Goal: Browse casually: Explore the website without a specific task or goal

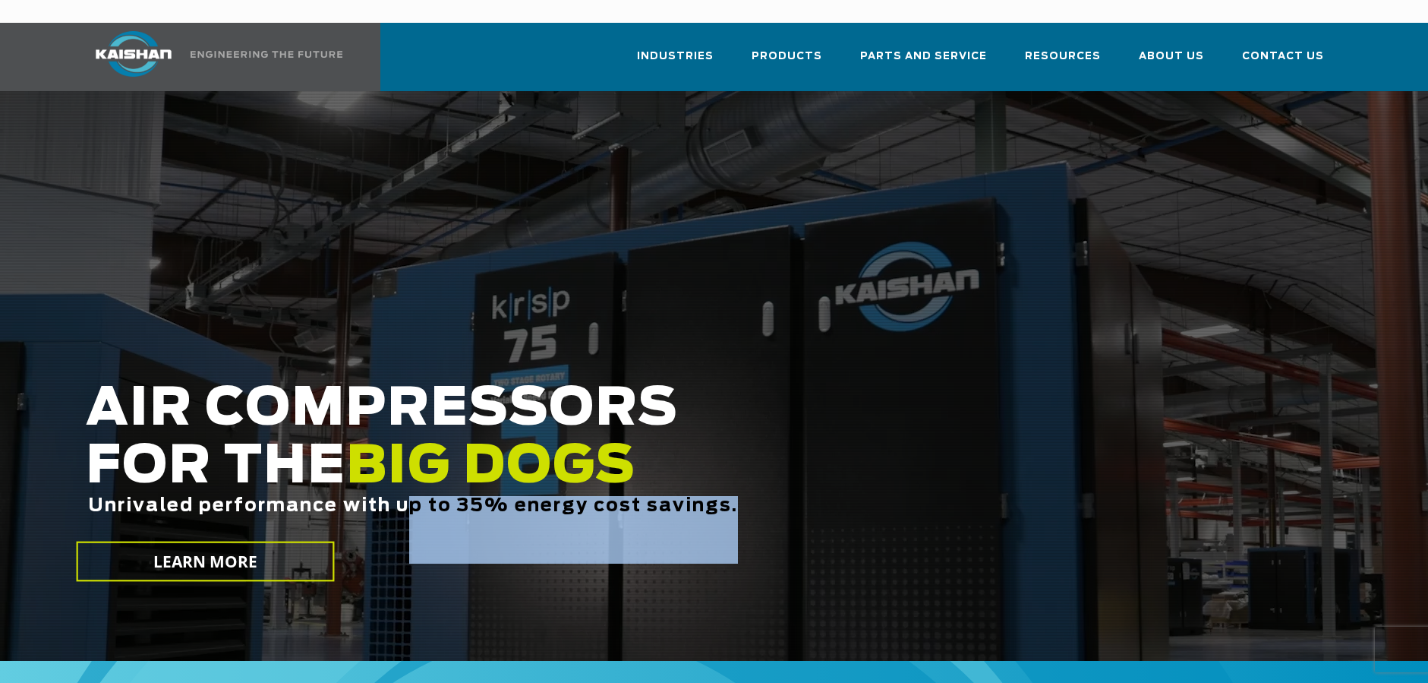
drag, startPoint x: 408, startPoint y: 476, endPoint x: 761, endPoint y: 473, distance: 353.1
click at [761, 496] on div "Unrivaled performance with up to 35% energy cost savings." at bounding box center [608, 530] width 1045 height 68
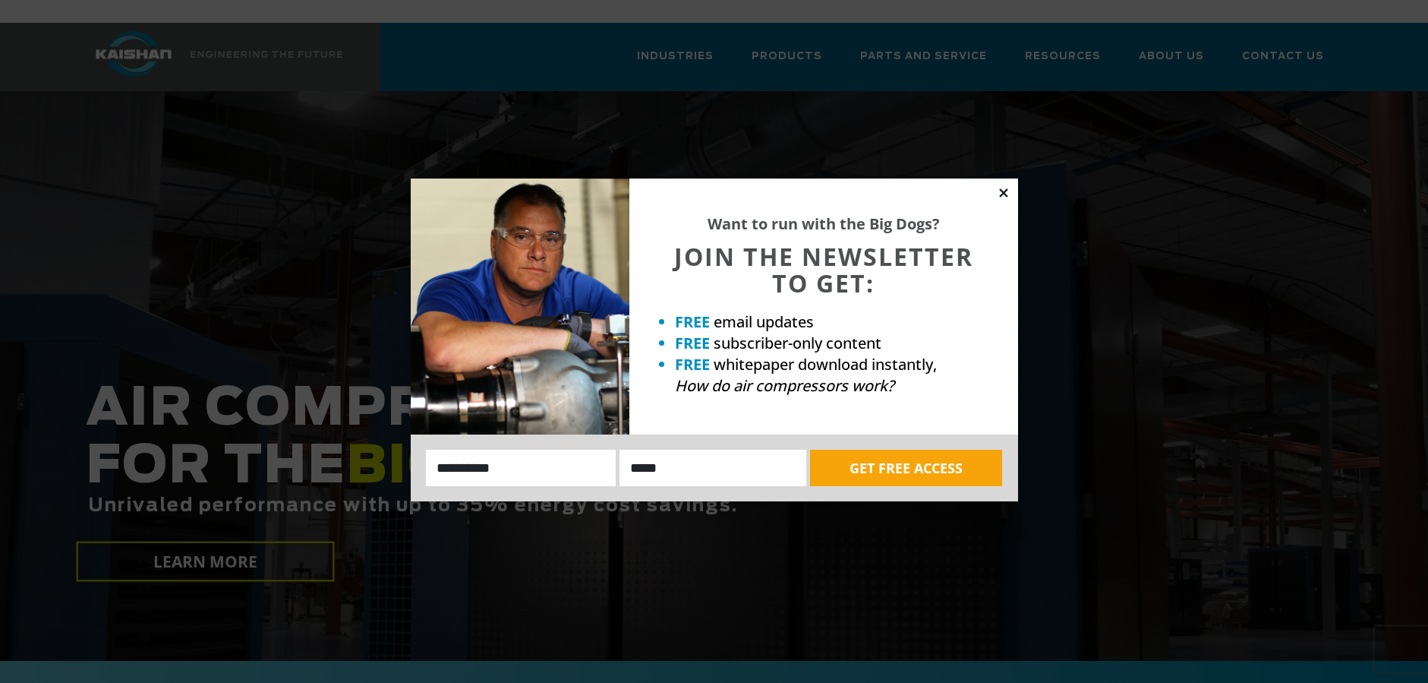
click at [1008, 191] on icon at bounding box center [1004, 193] width 14 height 14
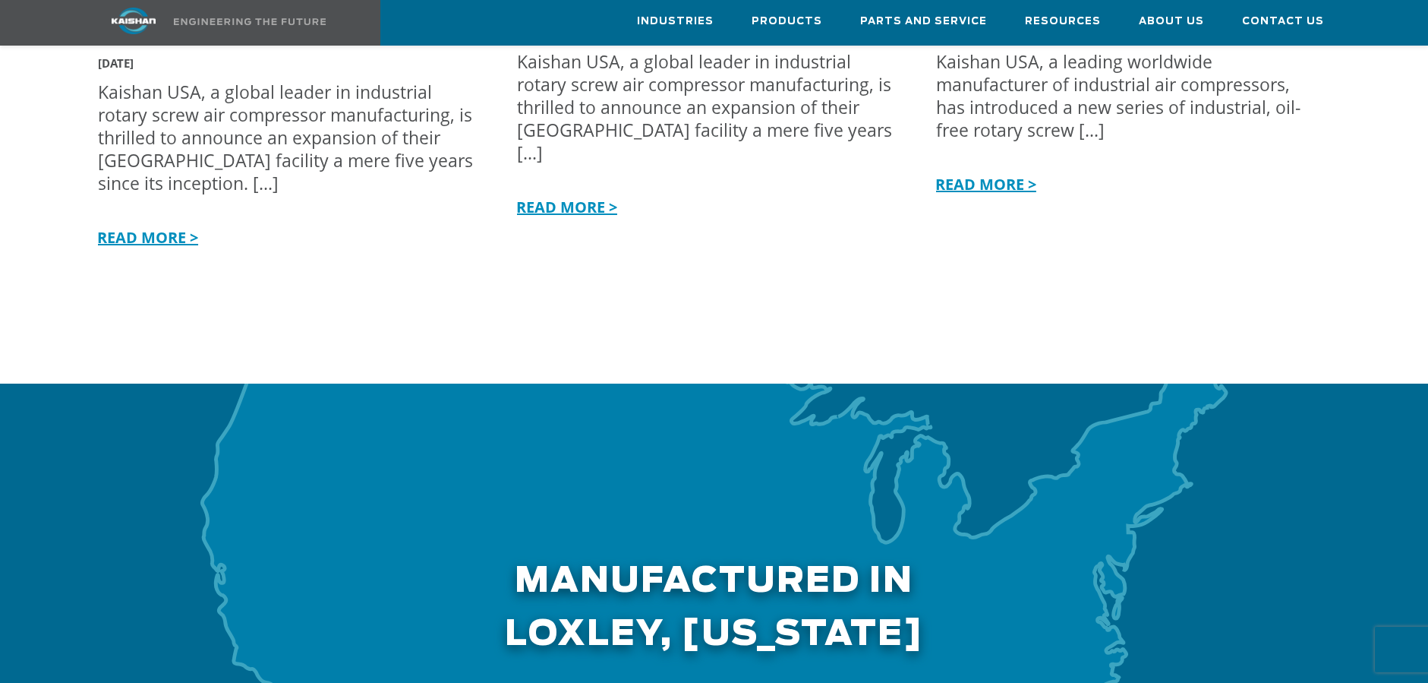
scroll to position [4480, 0]
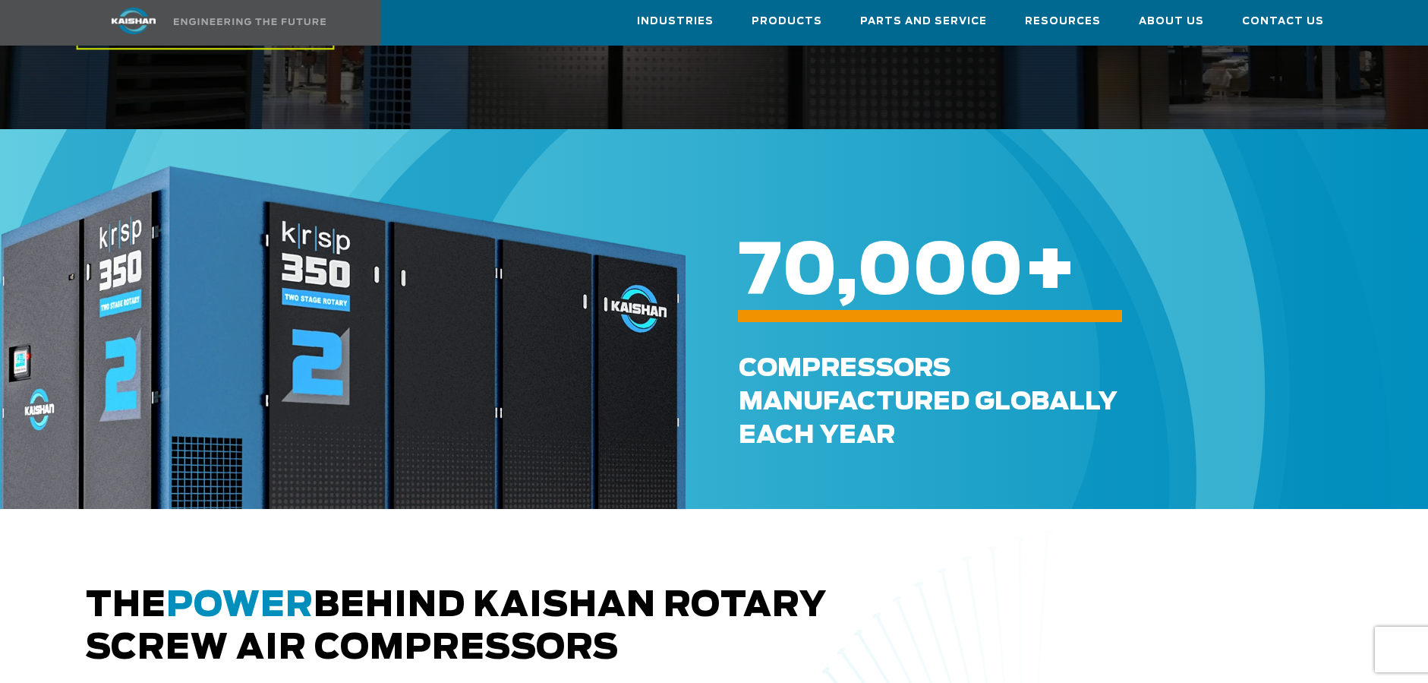
scroll to position [456, 0]
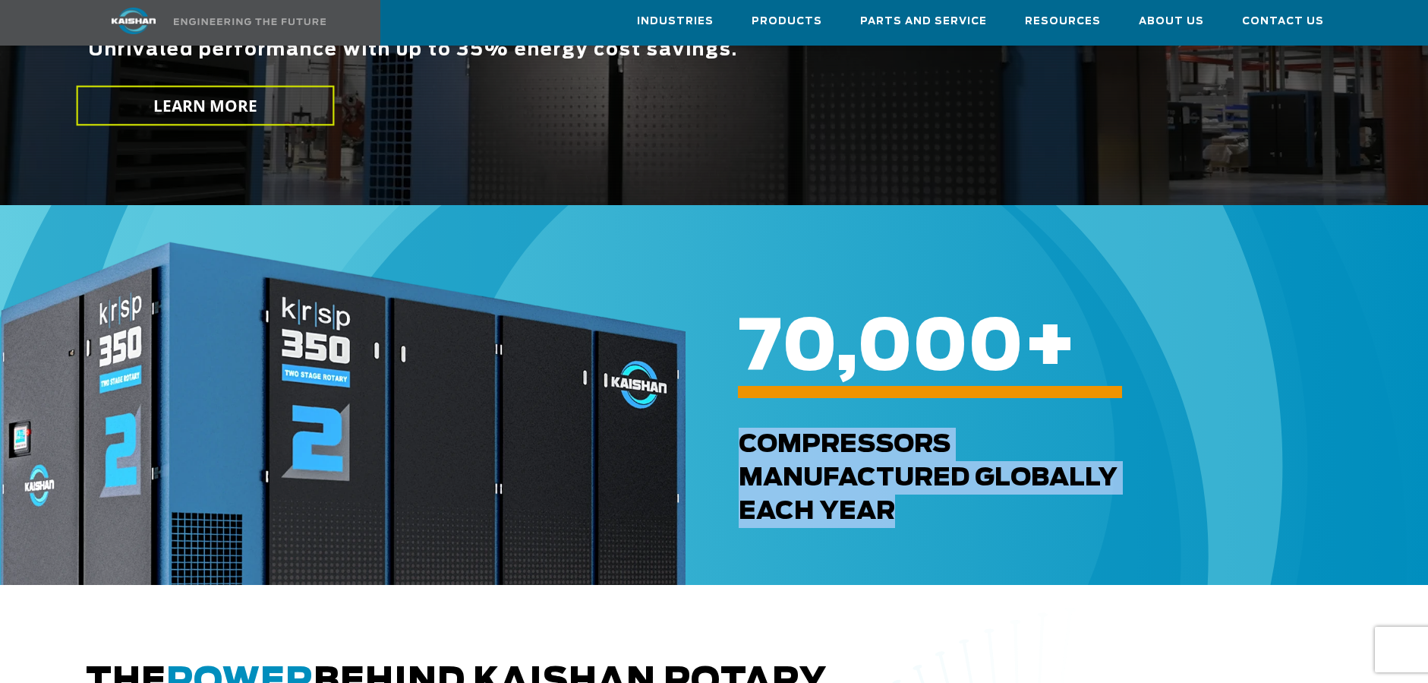
drag, startPoint x: 746, startPoint y: 416, endPoint x: 973, endPoint y: 495, distance: 239.7
click at [973, 495] on div "Compressors Manufactured GLOBALLY each Year" at bounding box center [1082, 477] width 686 height 100
click at [883, 501] on div "Compressors Manufactured GLOBALLY each Year" at bounding box center [1082, 477] width 686 height 100
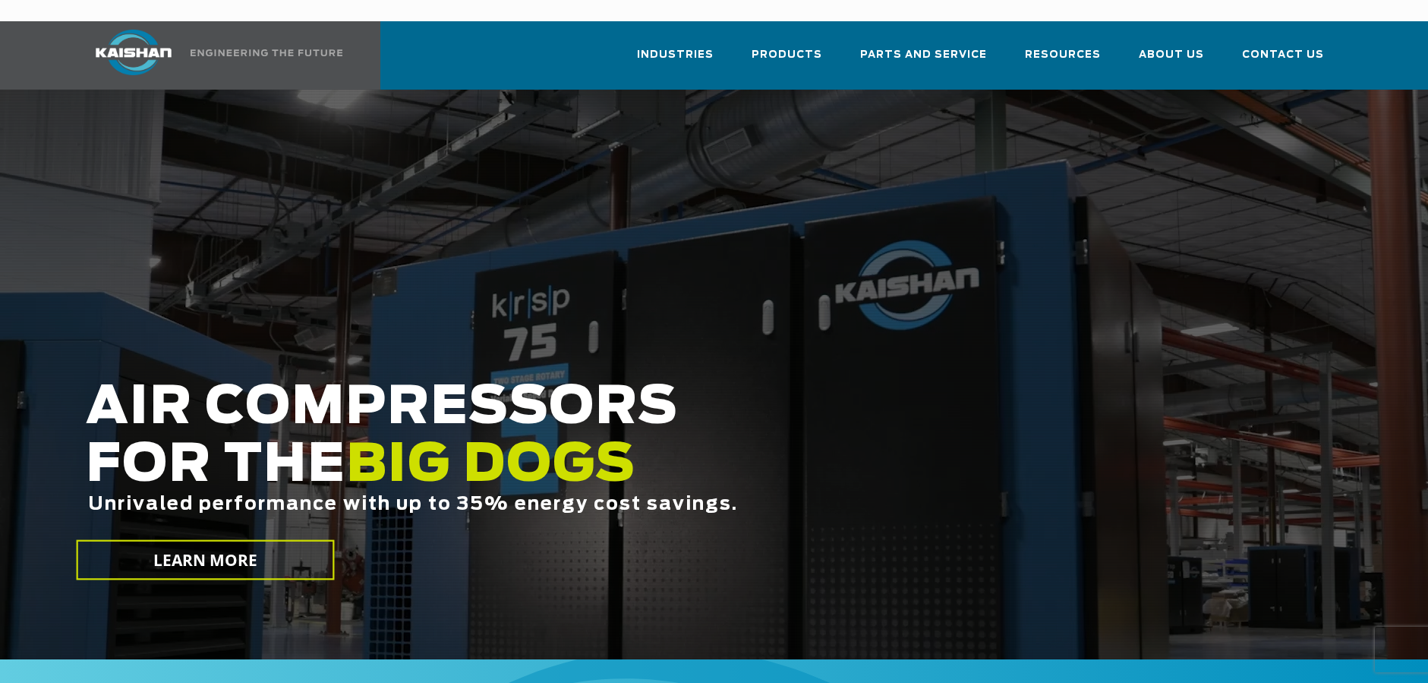
scroll to position [0, 0]
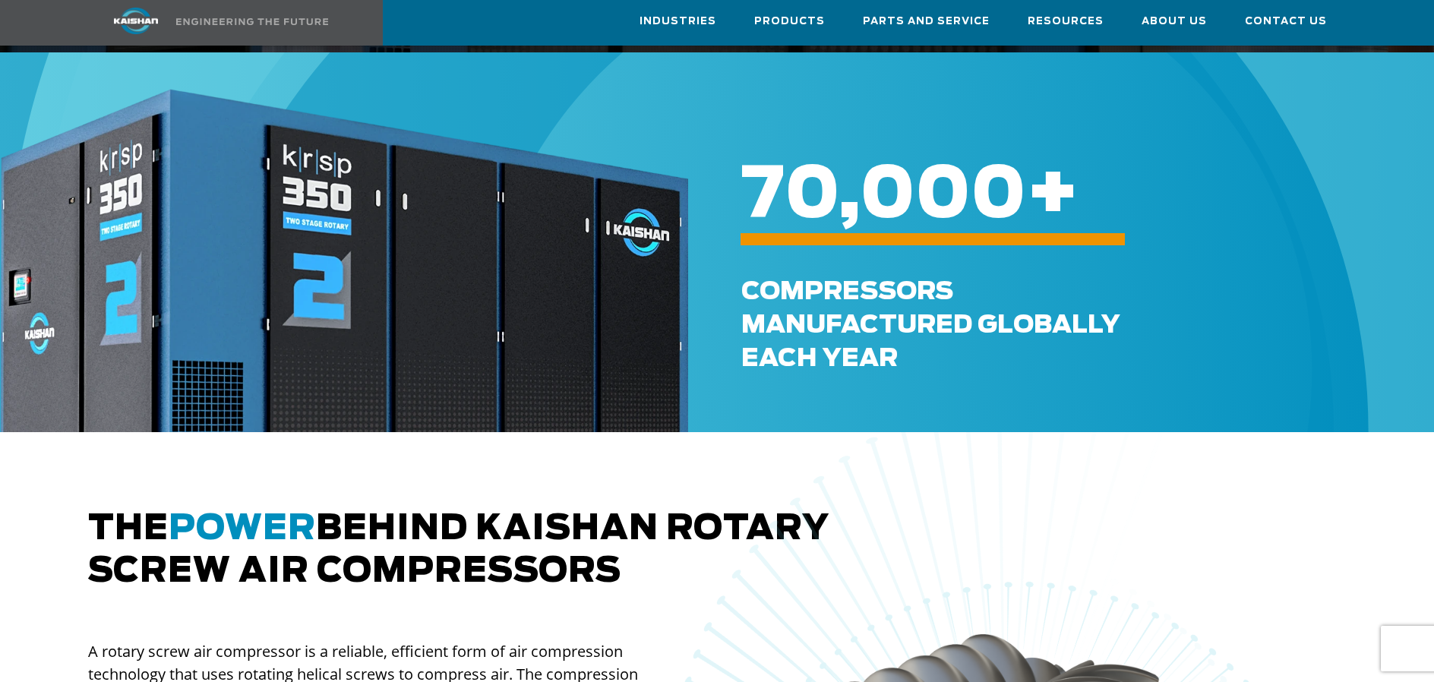
scroll to position [607, 0]
